Goal: Task Accomplishment & Management: Use online tool/utility

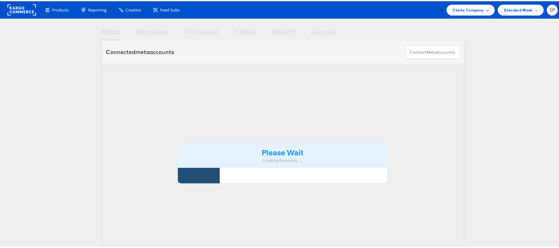
click at [462, 10] on span "Clarks Company" at bounding box center [468, 9] width 31 height 7
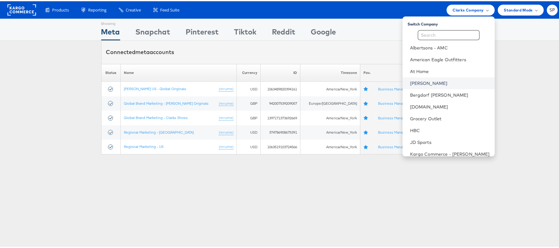
click at [423, 81] on link "Belk" at bounding box center [450, 82] width 80 height 6
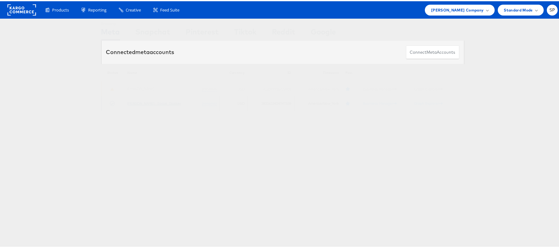
click at [146, 104] on link "[PERSON_NAME] - Social_Display" at bounding box center [154, 102] width 54 height 5
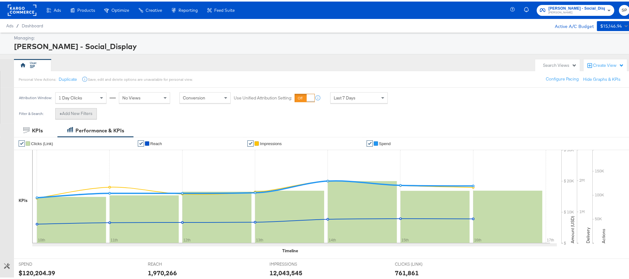
click at [71, 113] on button "+ Add New Filters" at bounding box center [76, 112] width 42 height 11
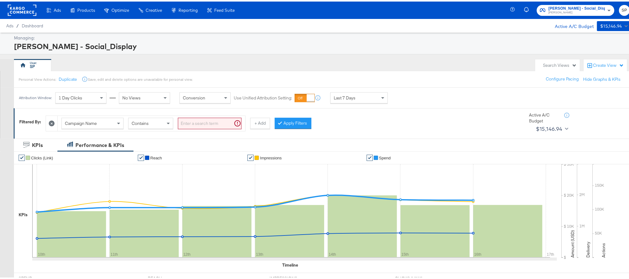
click at [104, 121] on div "Campaign Name" at bounding box center [92, 121] width 61 height 11
click at [99, 124] on div "Ad Name" at bounding box center [92, 121] width 61 height 11
click at [212, 122] on input "search" at bounding box center [210, 121] width 64 height 11
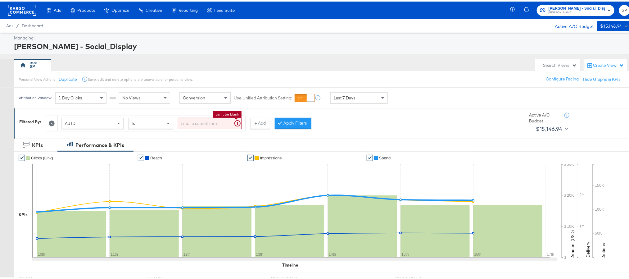
paste input "120231402304190171"
type input "120231402304190171"
click at [274, 125] on div at bounding box center [271, 122] width 4 height 6
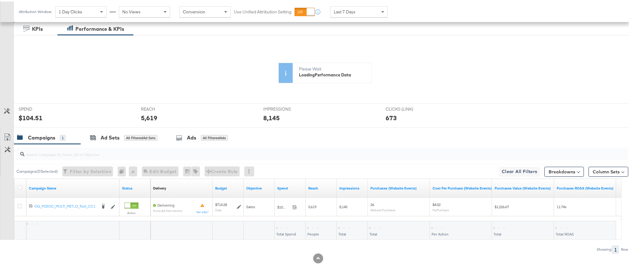
scroll to position [136, 0]
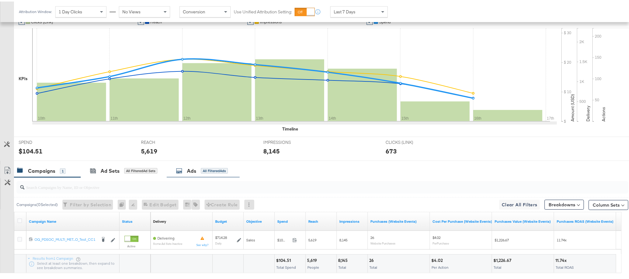
click at [190, 169] on div "Ads" at bounding box center [191, 169] width 9 height 7
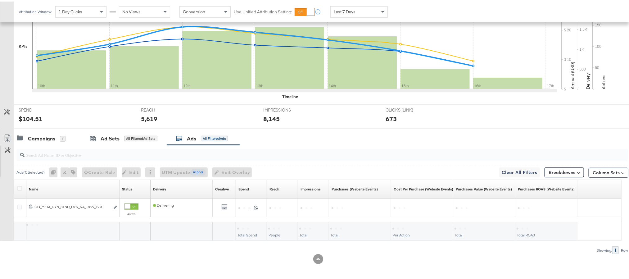
scroll to position [171, 0]
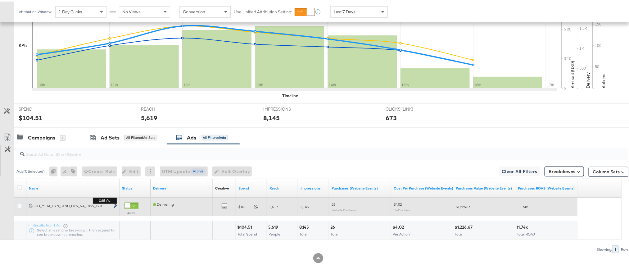
click at [116, 205] on icon "link" at bounding box center [115, 204] width 3 height 3
click at [115, 204] on icon "link" at bounding box center [115, 204] width 3 height 3
click at [115, 207] on icon "link" at bounding box center [115, 204] width 3 height 3
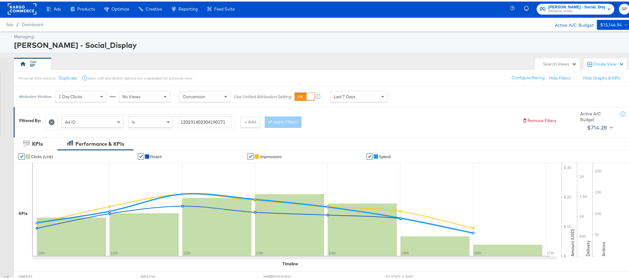
scroll to position [0, 0]
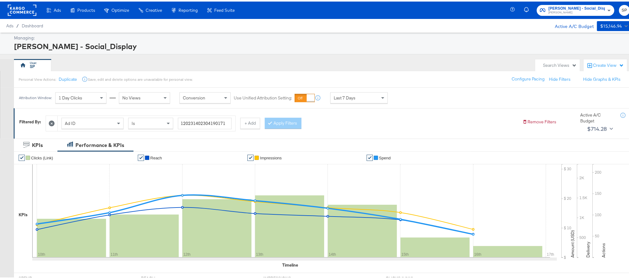
click at [16, 4] on rect at bounding box center [22, 8] width 29 height 11
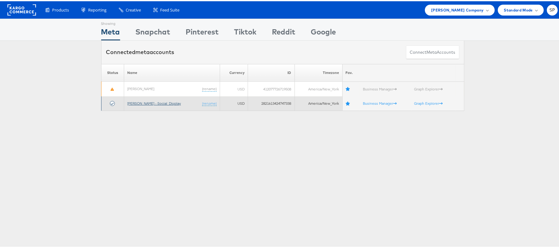
click at [148, 103] on link "[PERSON_NAME] - Social_Display" at bounding box center [154, 102] width 54 height 5
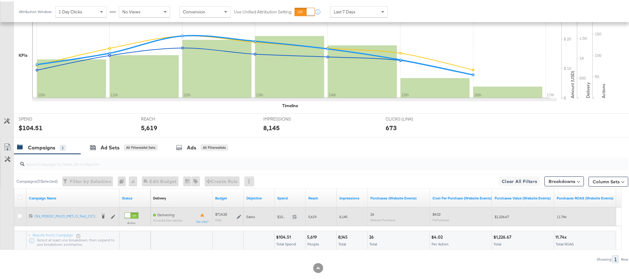
scroll to position [171, 0]
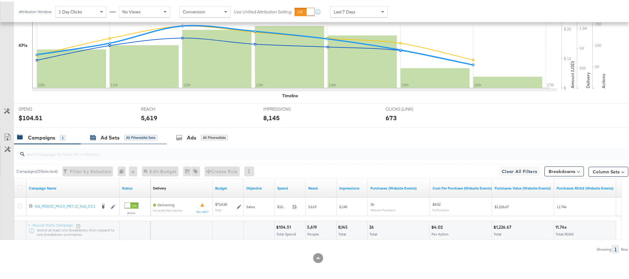
click at [115, 136] on div "Ad Sets" at bounding box center [110, 136] width 19 height 7
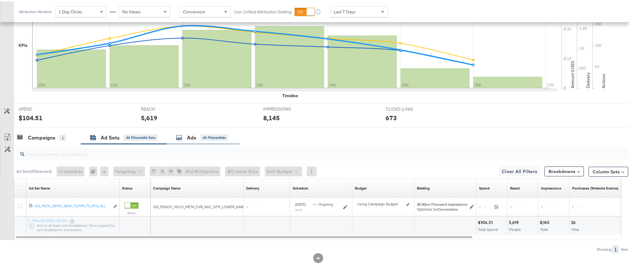
click at [190, 133] on div "Ads" at bounding box center [191, 136] width 9 height 7
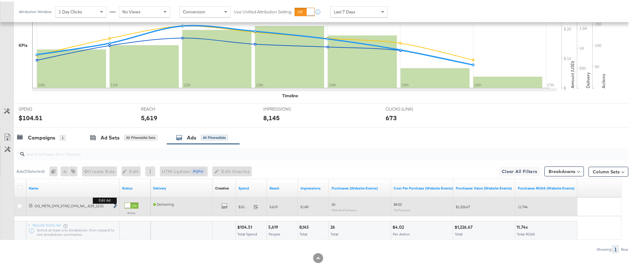
click at [115, 205] on icon "link" at bounding box center [115, 204] width 3 height 3
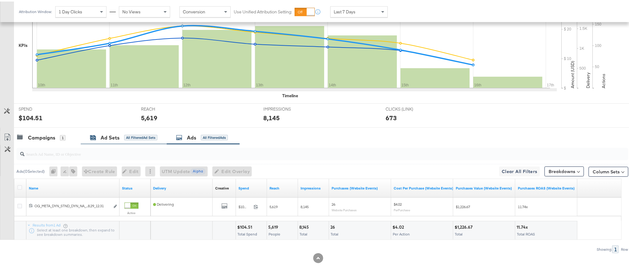
click at [106, 137] on div "Ad Sets" at bounding box center [110, 136] width 19 height 7
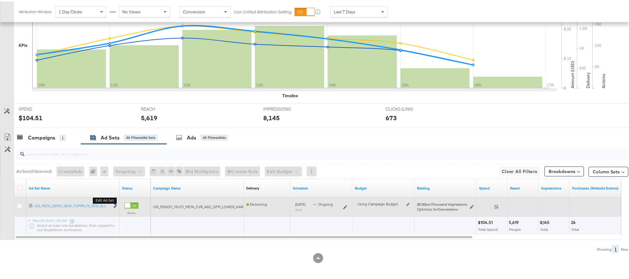
click at [114, 205] on icon "link" at bounding box center [115, 204] width 3 height 3
click at [116, 206] on icon "link" at bounding box center [115, 204] width 3 height 3
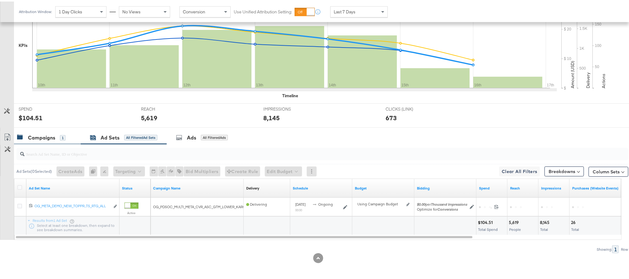
click at [41, 134] on div "Campaigns" at bounding box center [41, 136] width 27 height 7
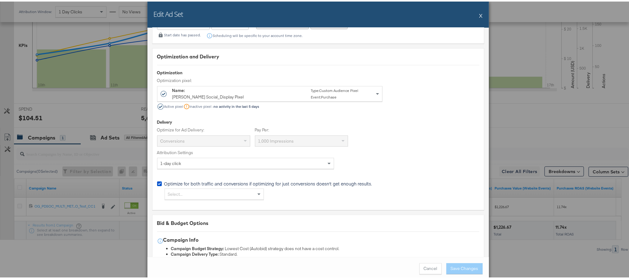
scroll to position [1293, 0]
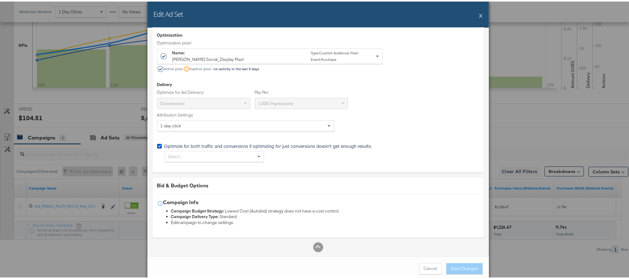
click at [480, 14] on button "X" at bounding box center [481, 14] width 3 height 12
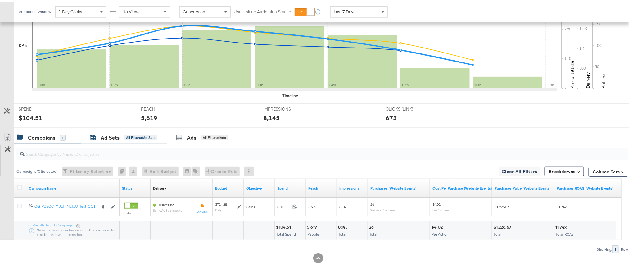
click at [105, 133] on div "Ad Sets" at bounding box center [110, 136] width 19 height 7
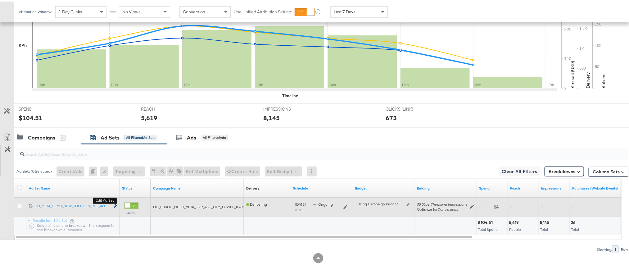
click at [115, 206] on icon "link" at bounding box center [115, 204] width 3 height 3
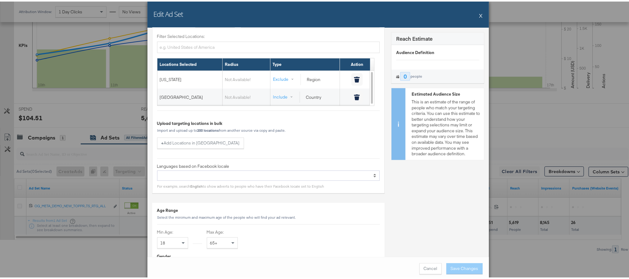
scroll to position [280, 0]
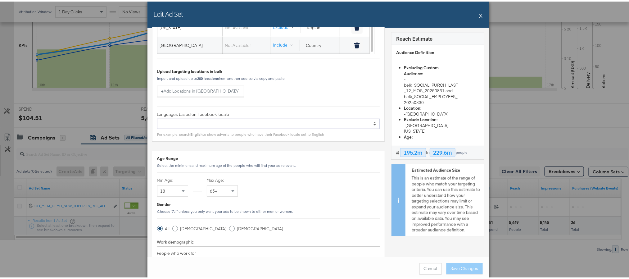
click at [480, 15] on button "X" at bounding box center [481, 14] width 3 height 12
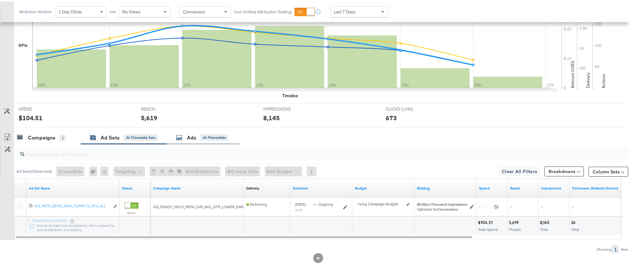
click at [186, 132] on div "Ads All Filtered Ads" at bounding box center [203, 136] width 73 height 13
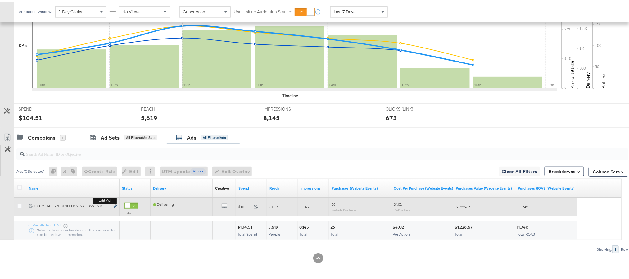
click at [115, 207] on icon "link" at bounding box center [115, 204] width 3 height 3
click at [116, 206] on icon "link" at bounding box center [115, 204] width 3 height 3
